Goal: Task Accomplishment & Management: Manage account settings

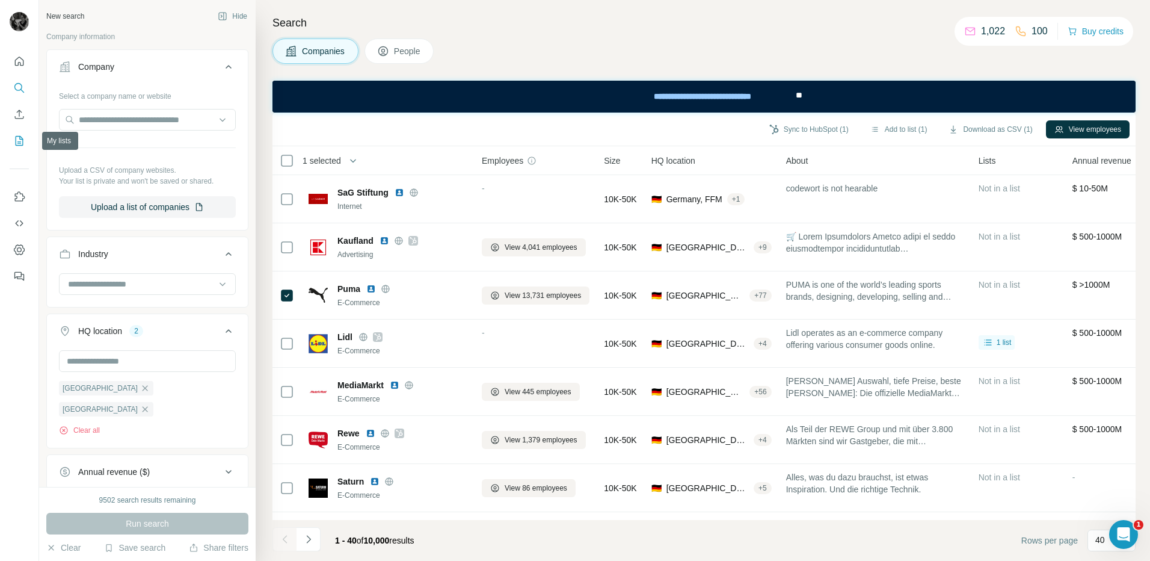
click at [16, 134] on button "My lists" at bounding box center [19, 141] width 19 height 22
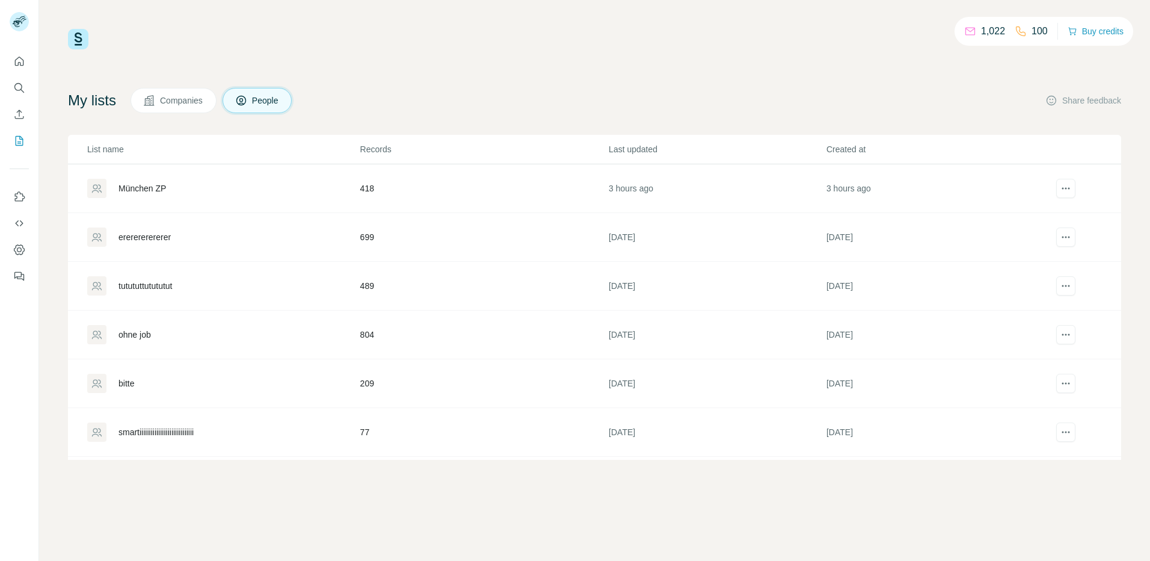
click at [155, 191] on div "München ZP" at bounding box center [142, 188] width 48 height 12
